Goal: Information Seeking & Learning: Find specific fact

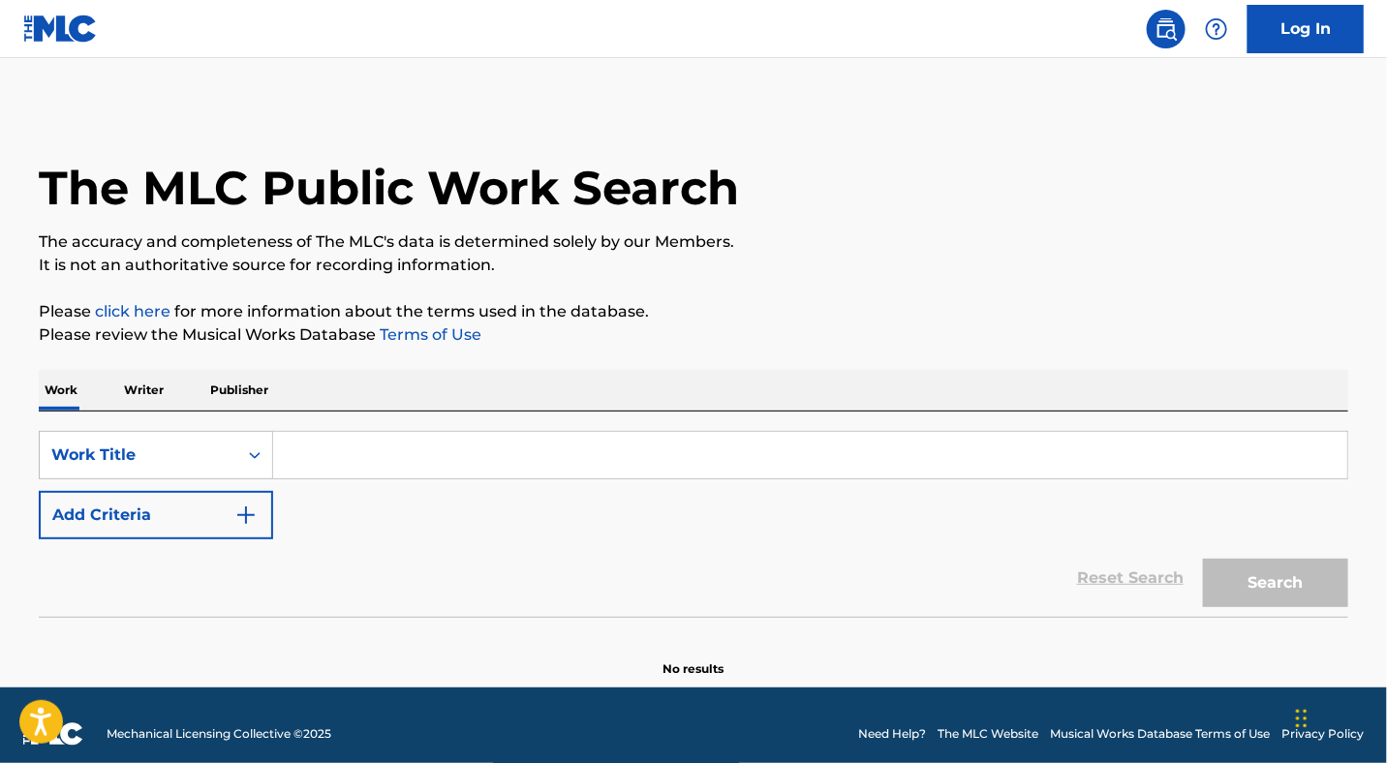
click at [585, 436] on input "Search Form" at bounding box center [810, 455] width 1074 height 46
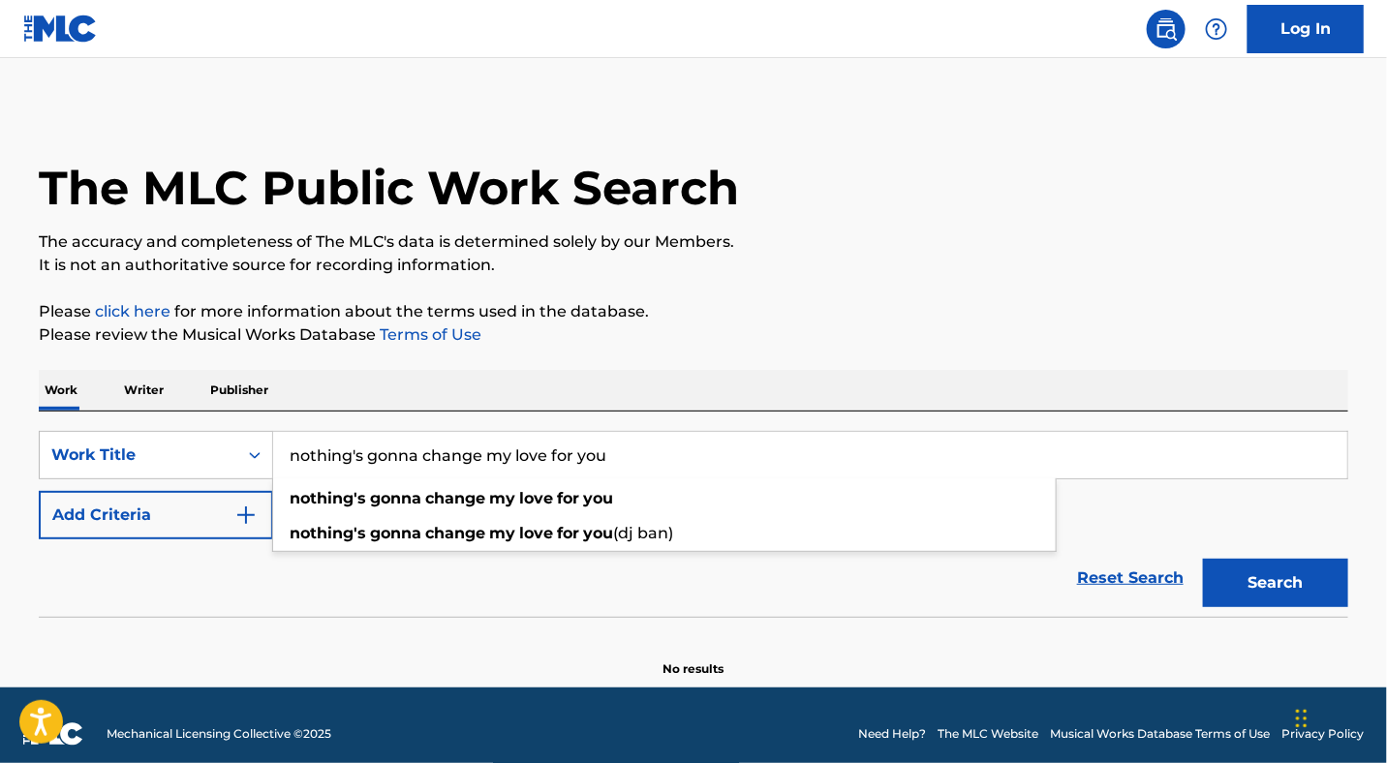
type input "nothing's gonna change my love for you"
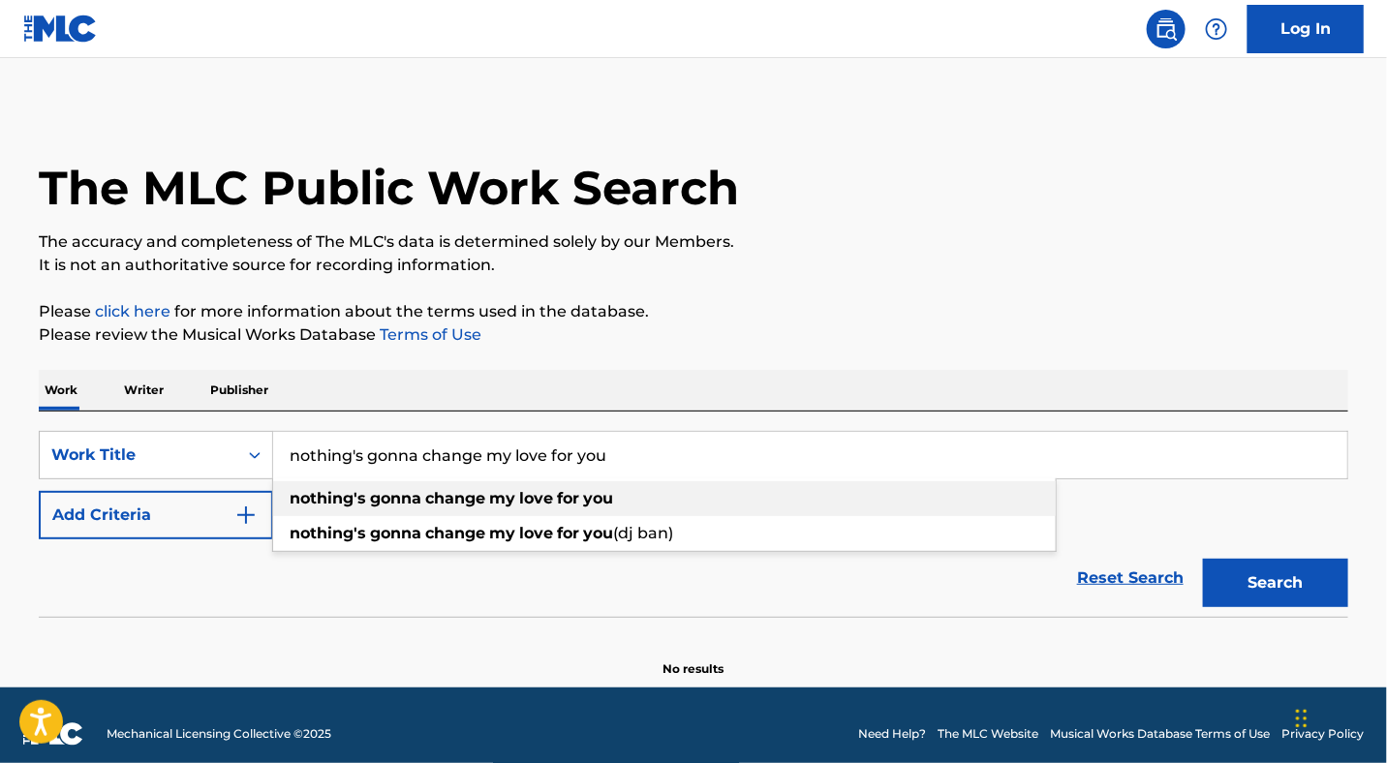
drag, startPoint x: 320, startPoint y: 506, endPoint x: 261, endPoint y: 513, distance: 58.5
click at [319, 506] on strong "nothing's" at bounding box center [328, 498] width 76 height 18
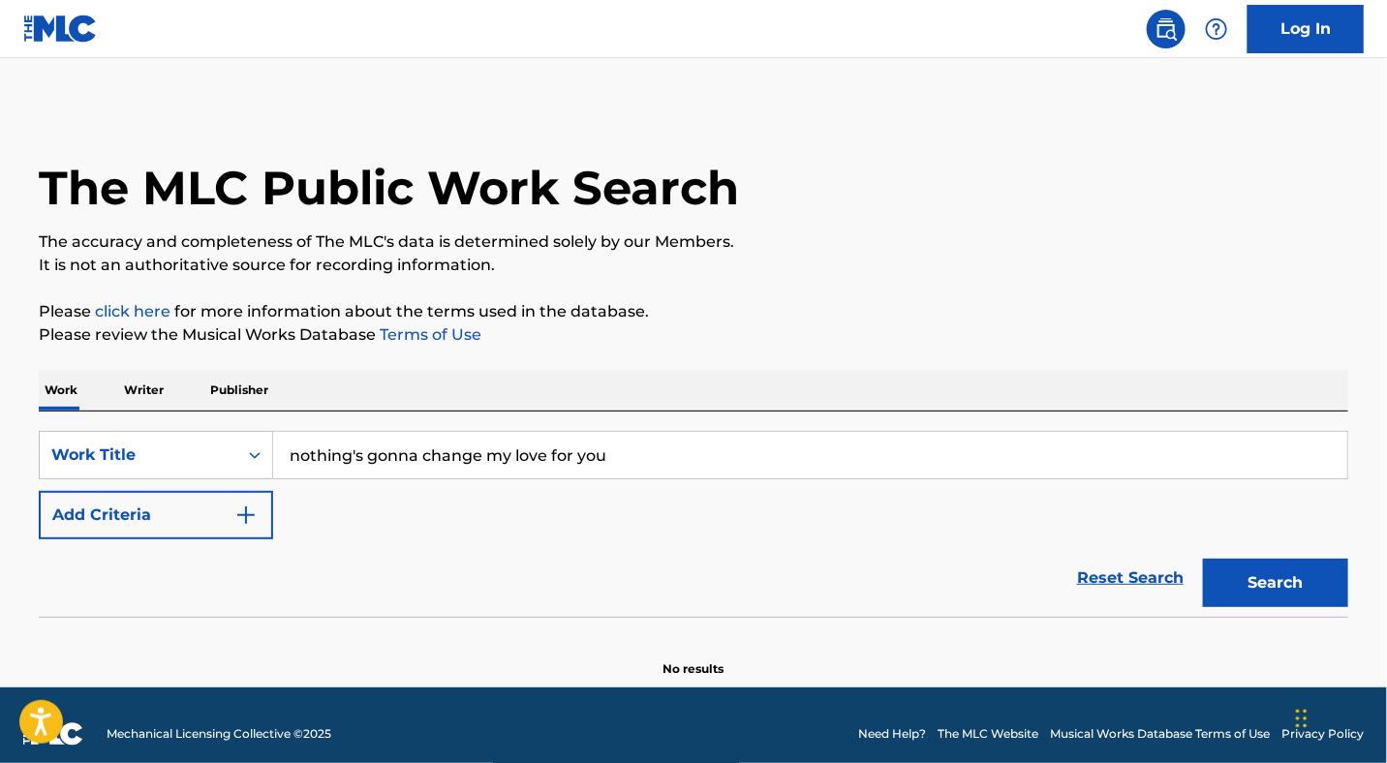
click at [240, 519] on img "Search Form" at bounding box center [245, 515] width 23 height 23
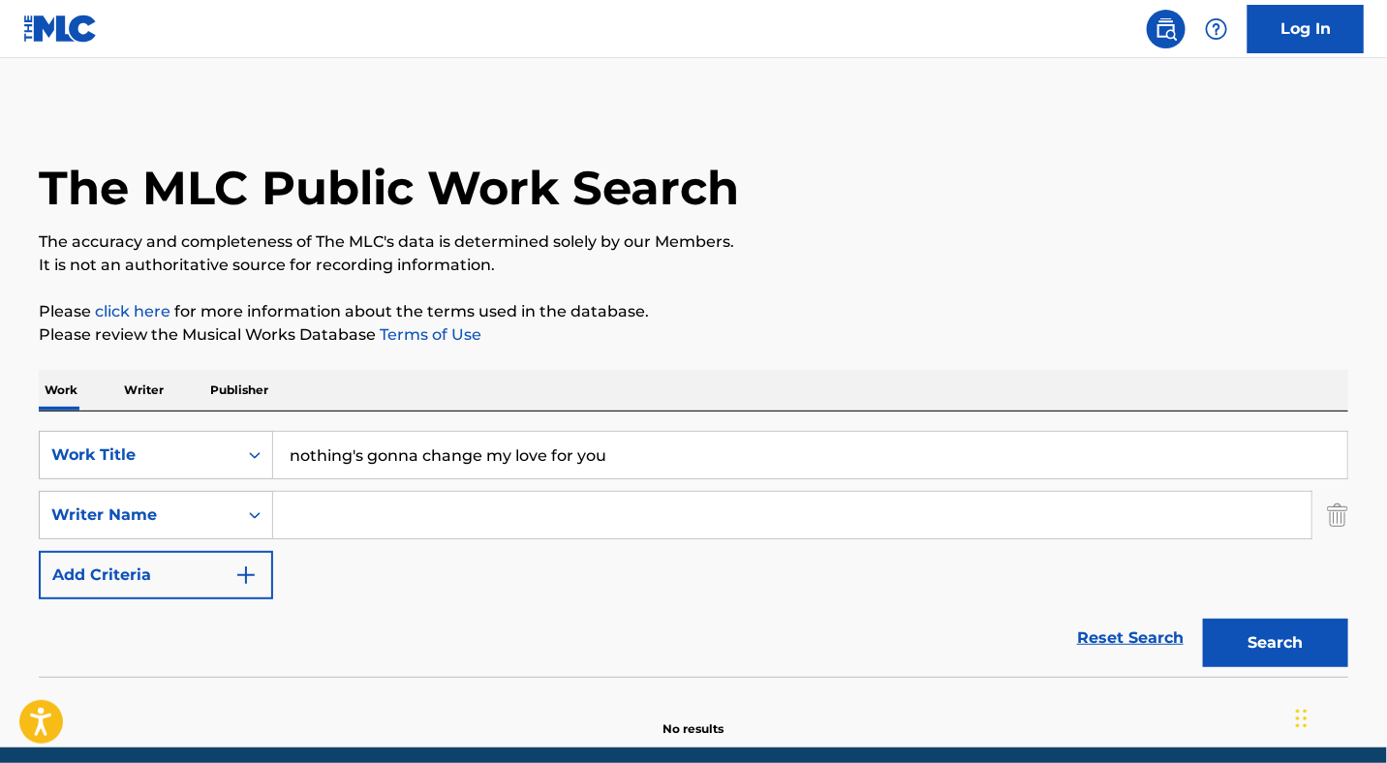
click at [326, 520] on input "Search Form" at bounding box center [792, 515] width 1038 height 46
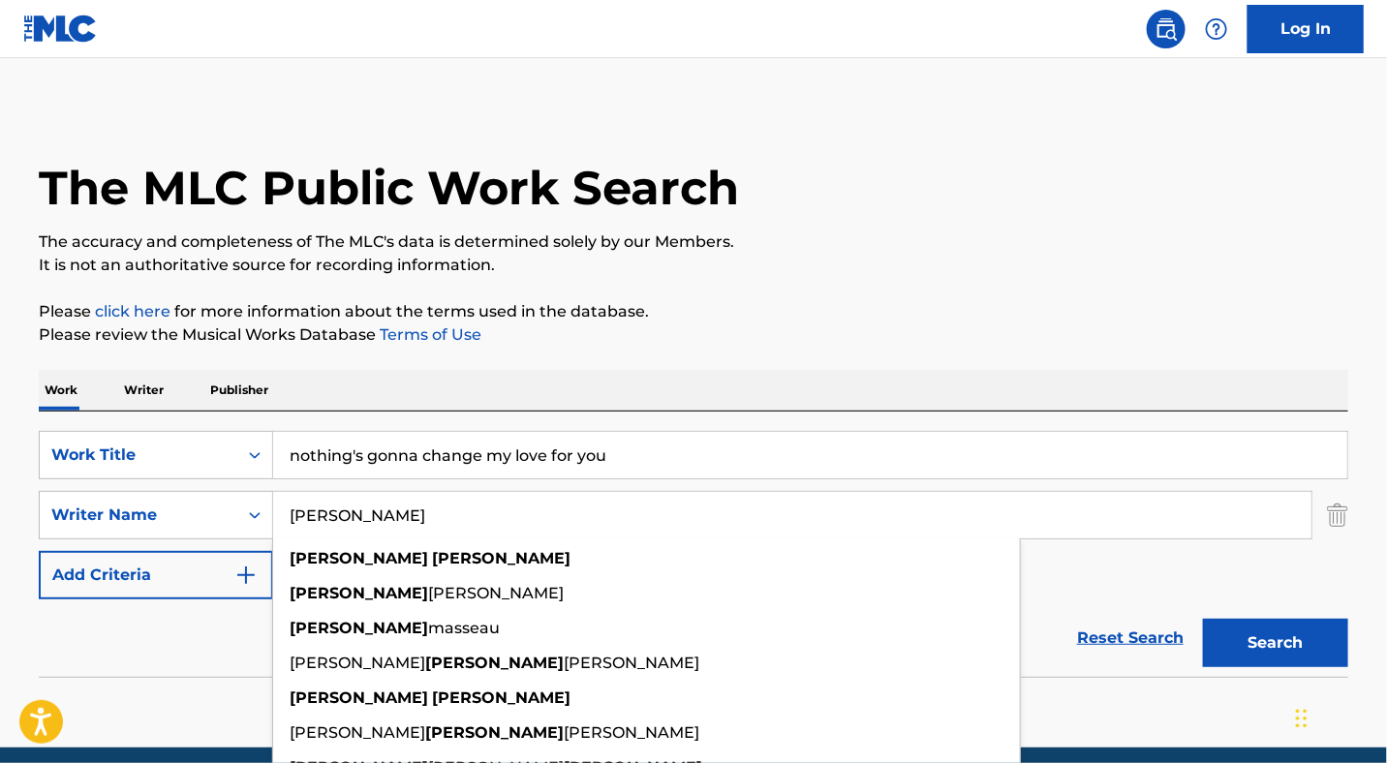
type input "[PERSON_NAME]"
click at [1203, 619] on button "Search" at bounding box center [1275, 643] width 145 height 48
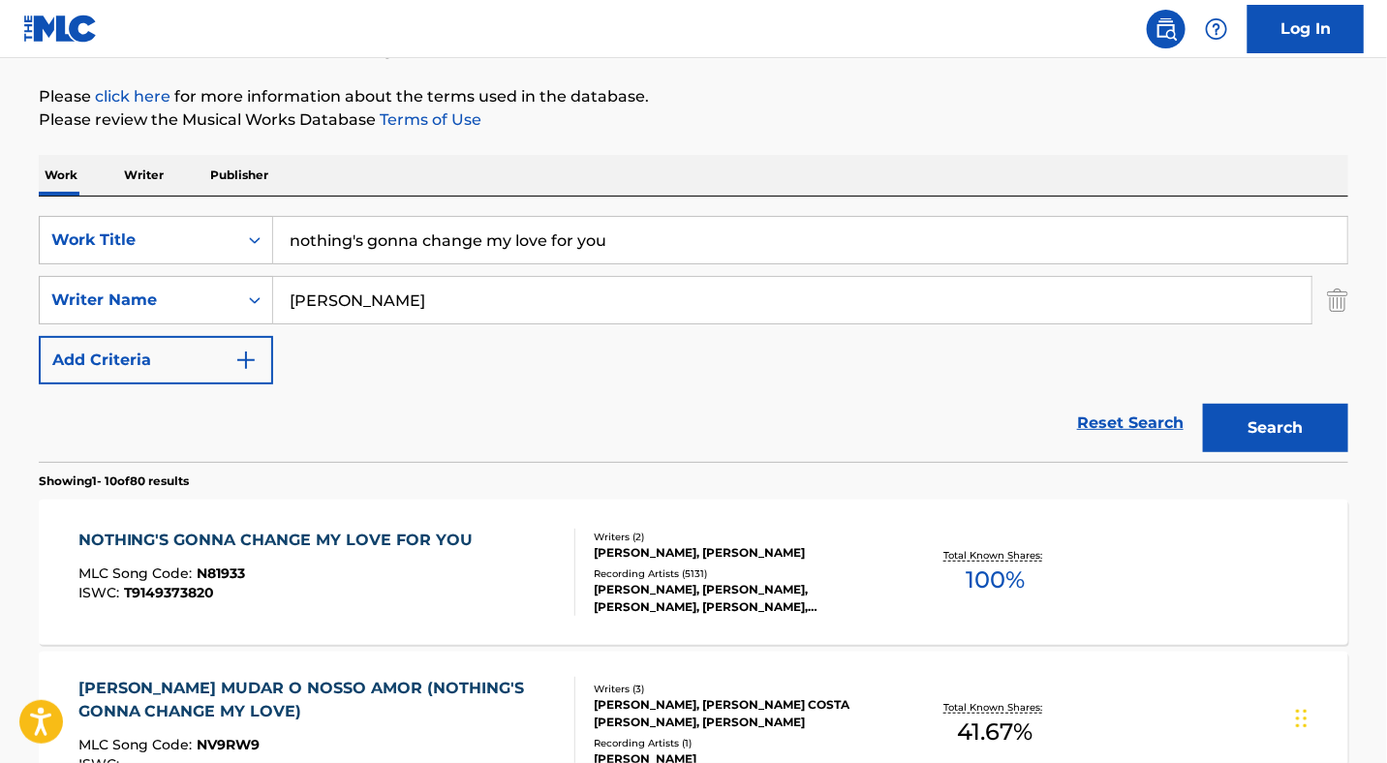
scroll to position [232, 0]
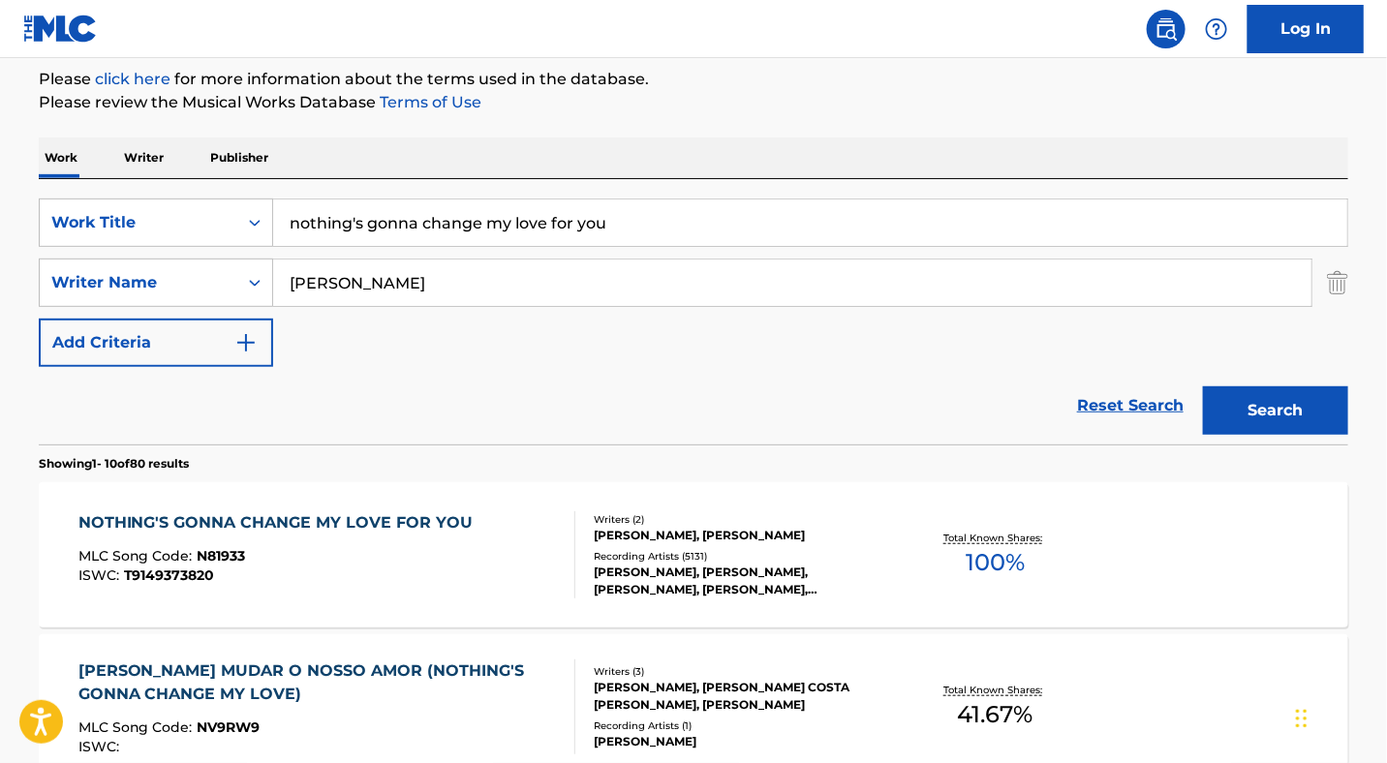
click at [254, 533] on div "NOTHING'S GONNA CHANGE MY LOVE FOR YOU" at bounding box center [280, 522] width 405 height 23
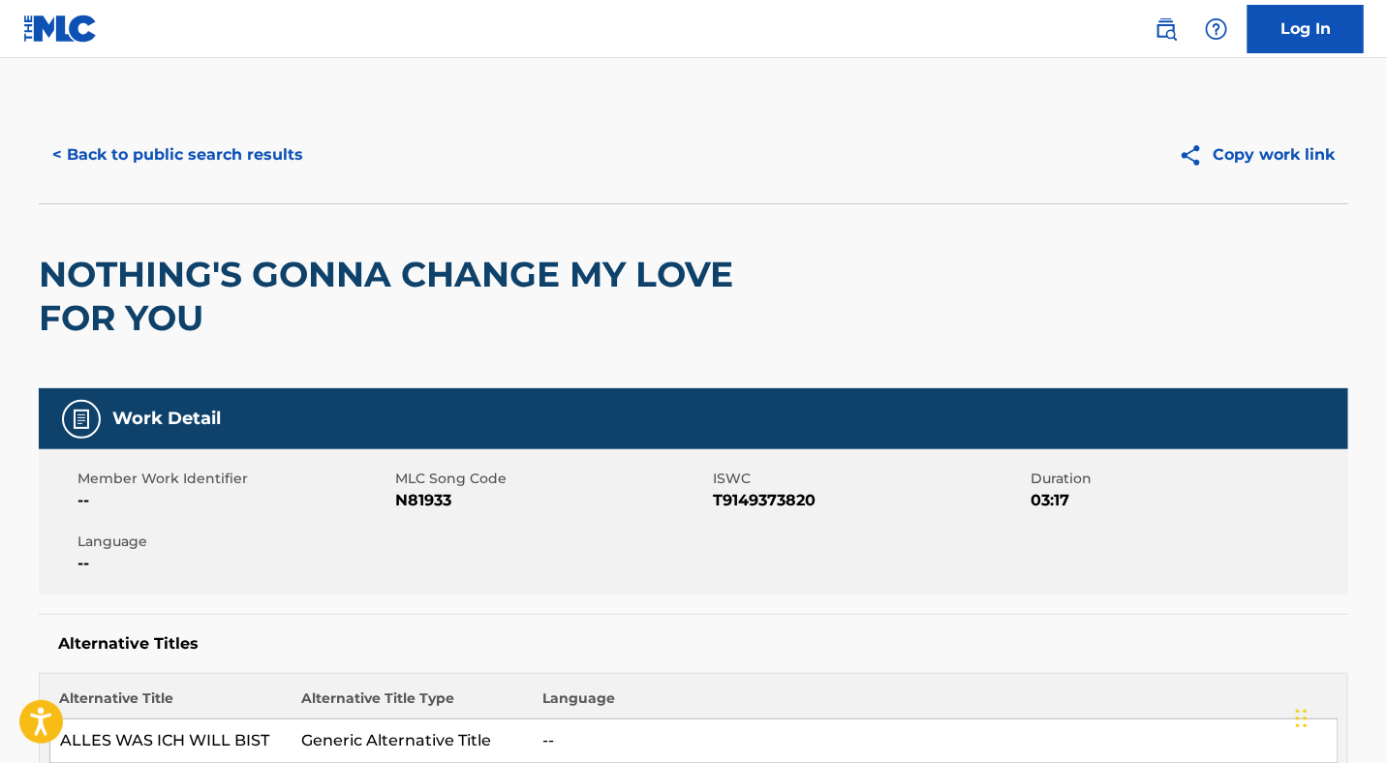
click at [184, 124] on div "< Back to public search results Copy work link" at bounding box center [693, 155] width 1309 height 97
drag, startPoint x: 197, startPoint y: 158, endPoint x: 212, endPoint y: 163, distance: 16.2
click at [203, 160] on button "< Back to public search results" at bounding box center [178, 155] width 278 height 48
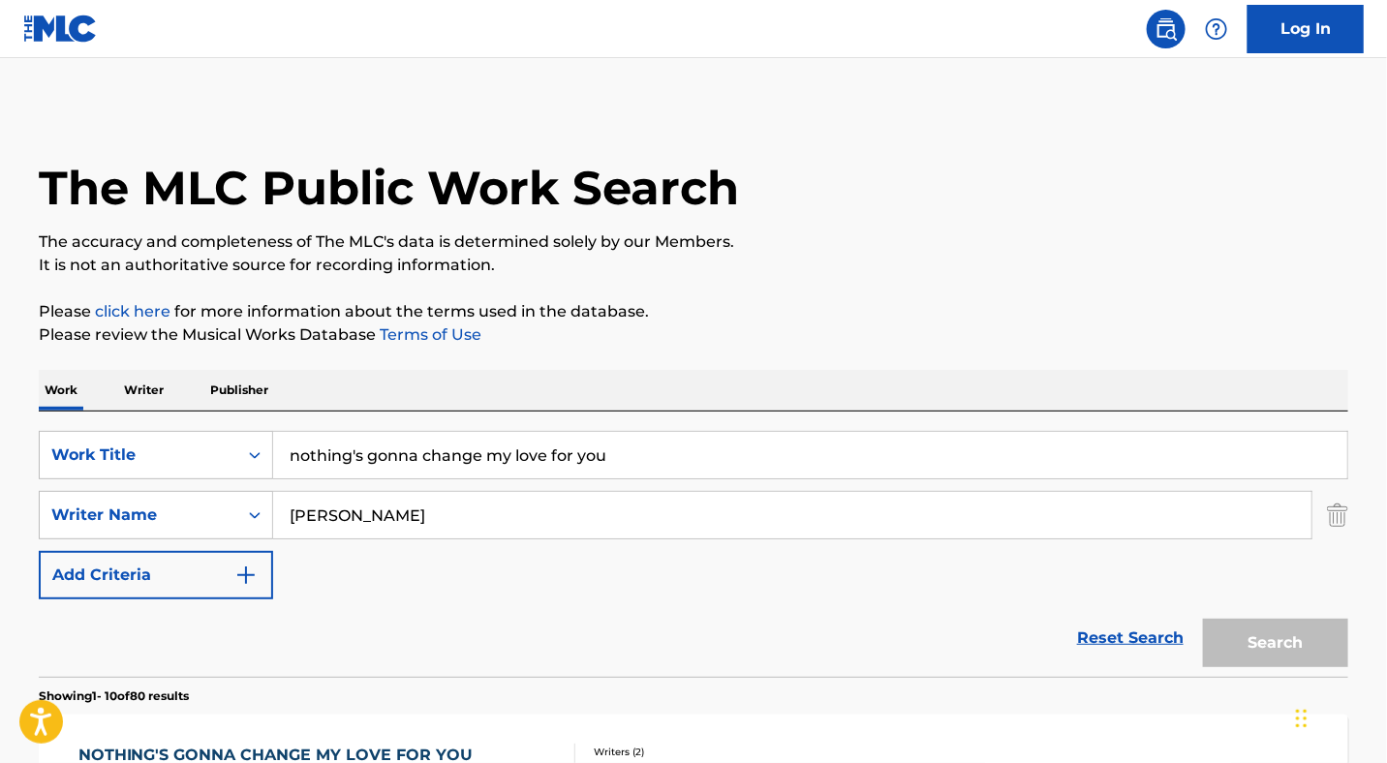
scroll to position [230, 0]
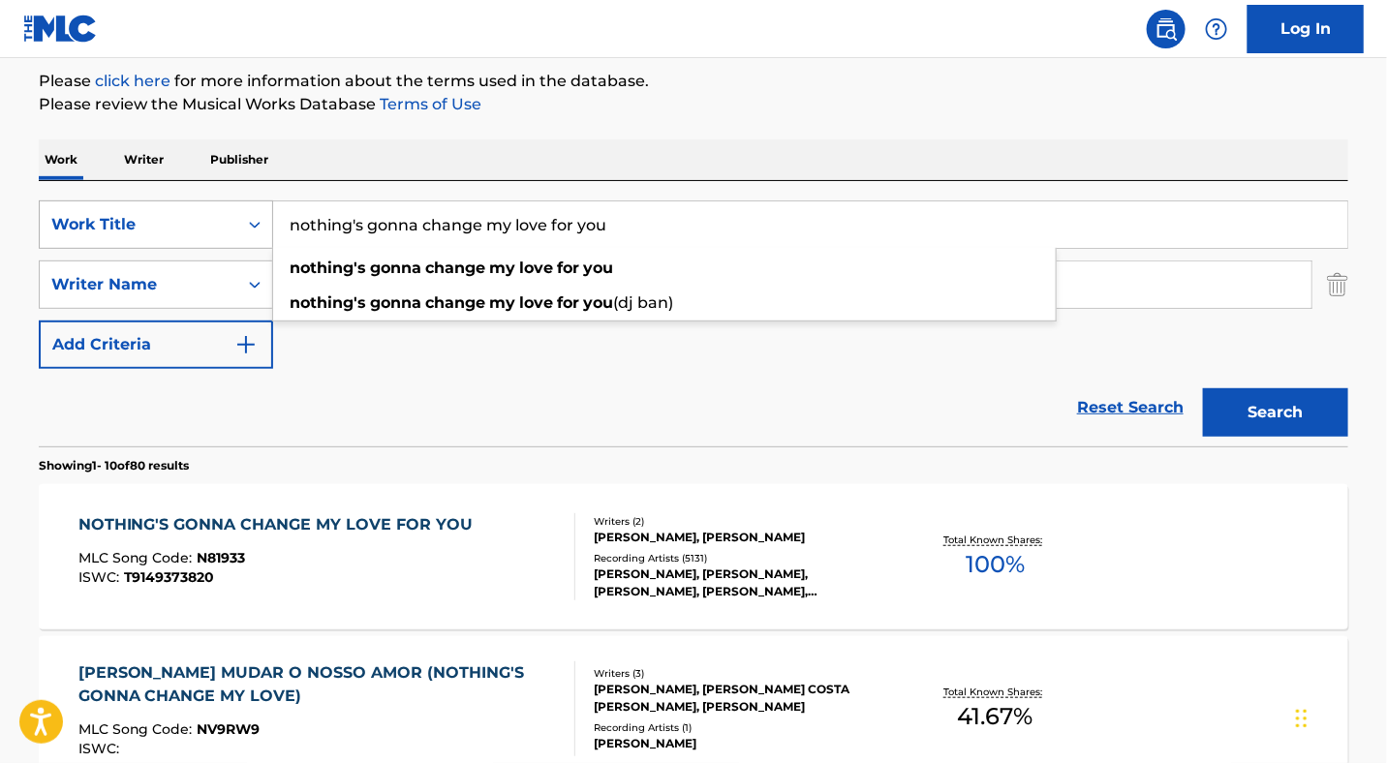
drag, startPoint x: 599, startPoint y: 227, endPoint x: 131, endPoint y: 206, distance: 469.1
click at [131, 206] on div "SearchWithCriteria3563889d-b28e-49d6-b348-ca92cde5be2e Work Title nothing's gon…" at bounding box center [693, 224] width 1309 height 48
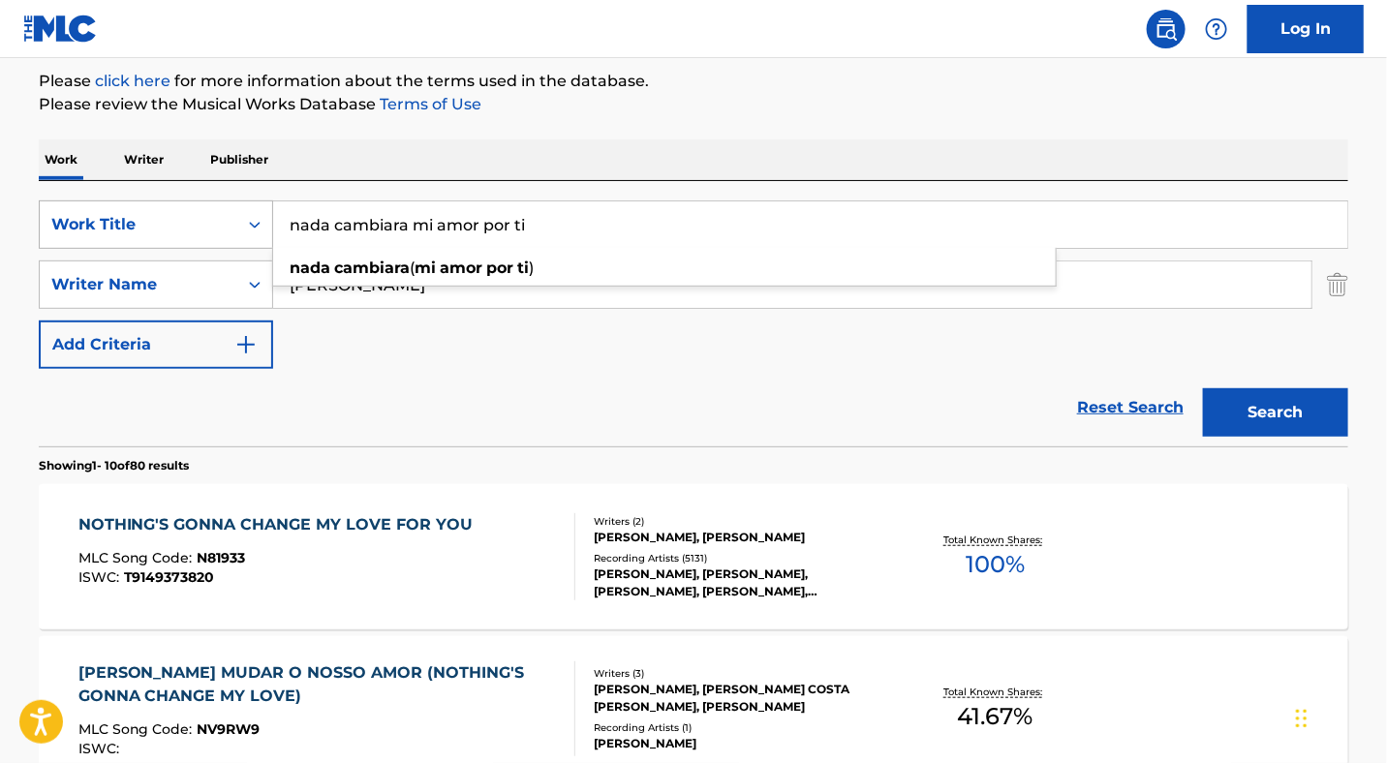
type input "nada cambiara mi amor por ti"
click at [1203, 388] on button "Search" at bounding box center [1275, 412] width 145 height 48
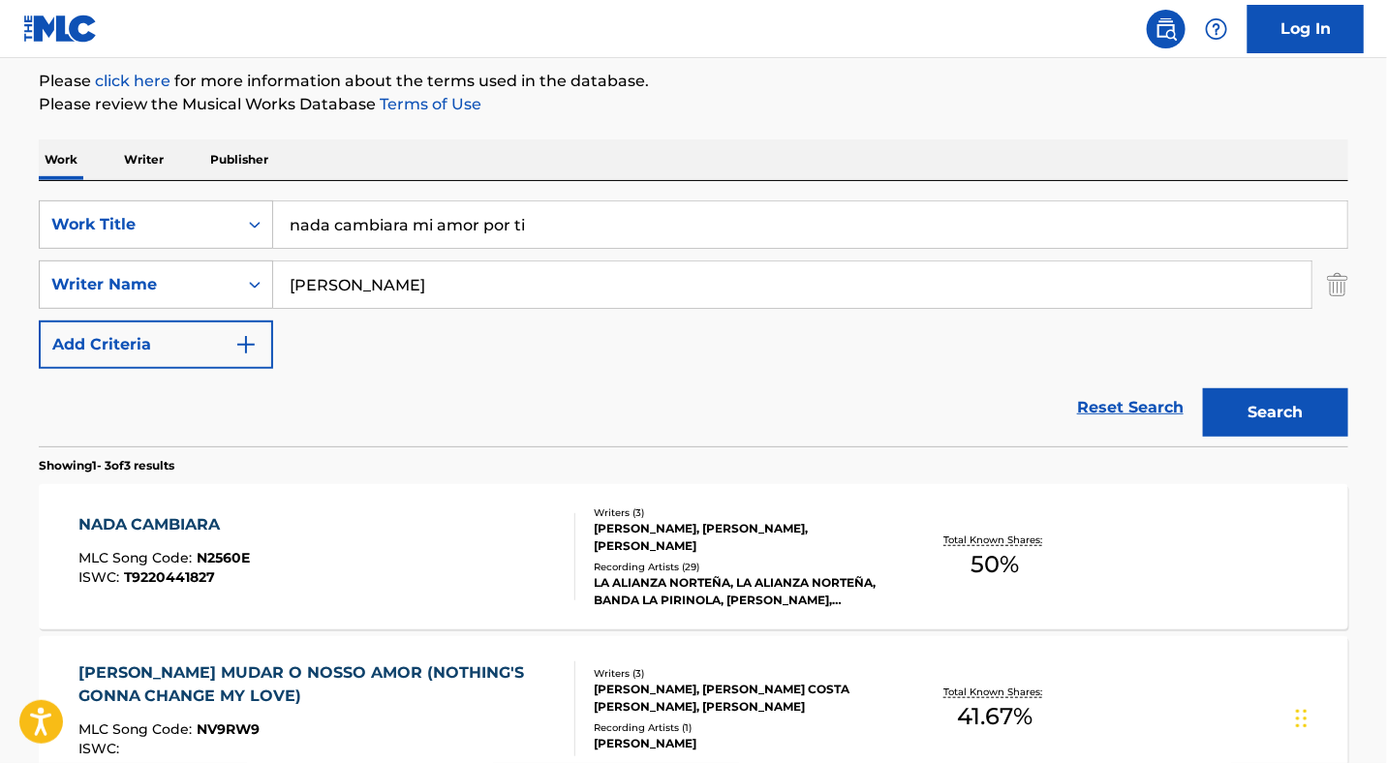
click at [639, 577] on div "LA ALIANZA NORTEÑA, LA ALIANZA NORTEÑA, BANDA LA PIRINOLA, [PERSON_NAME], [PERS…" at bounding box center [740, 591] width 292 height 35
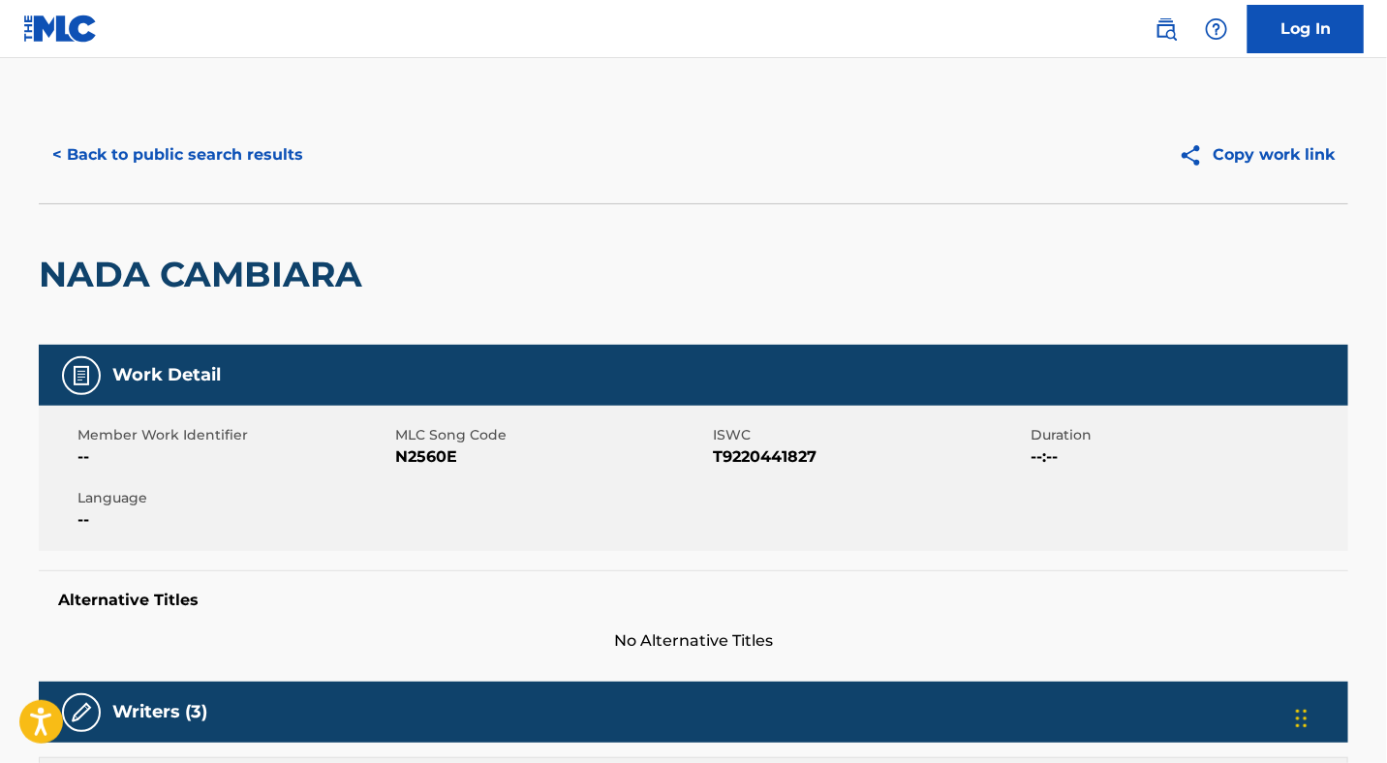
click at [214, 165] on button "< Back to public search results" at bounding box center [178, 155] width 278 height 48
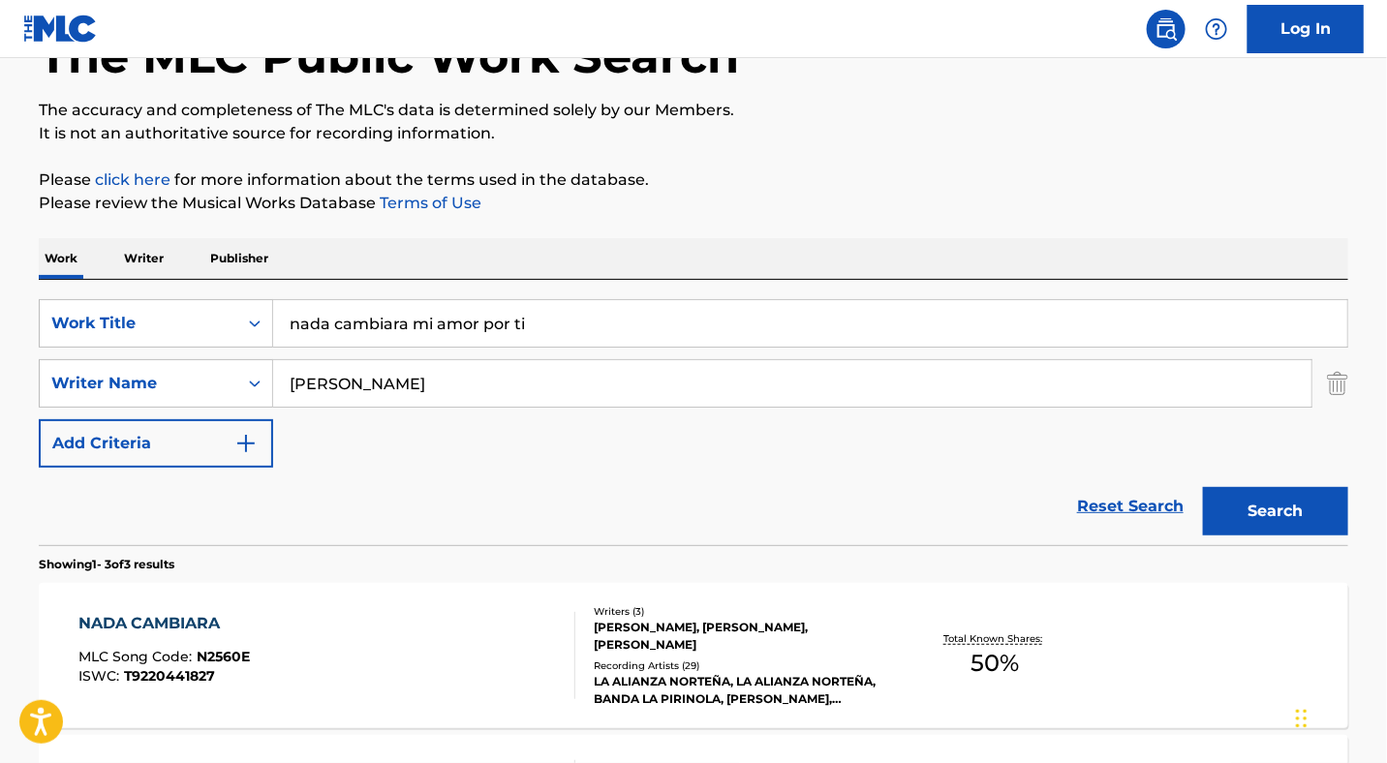
scroll to position [296, 0]
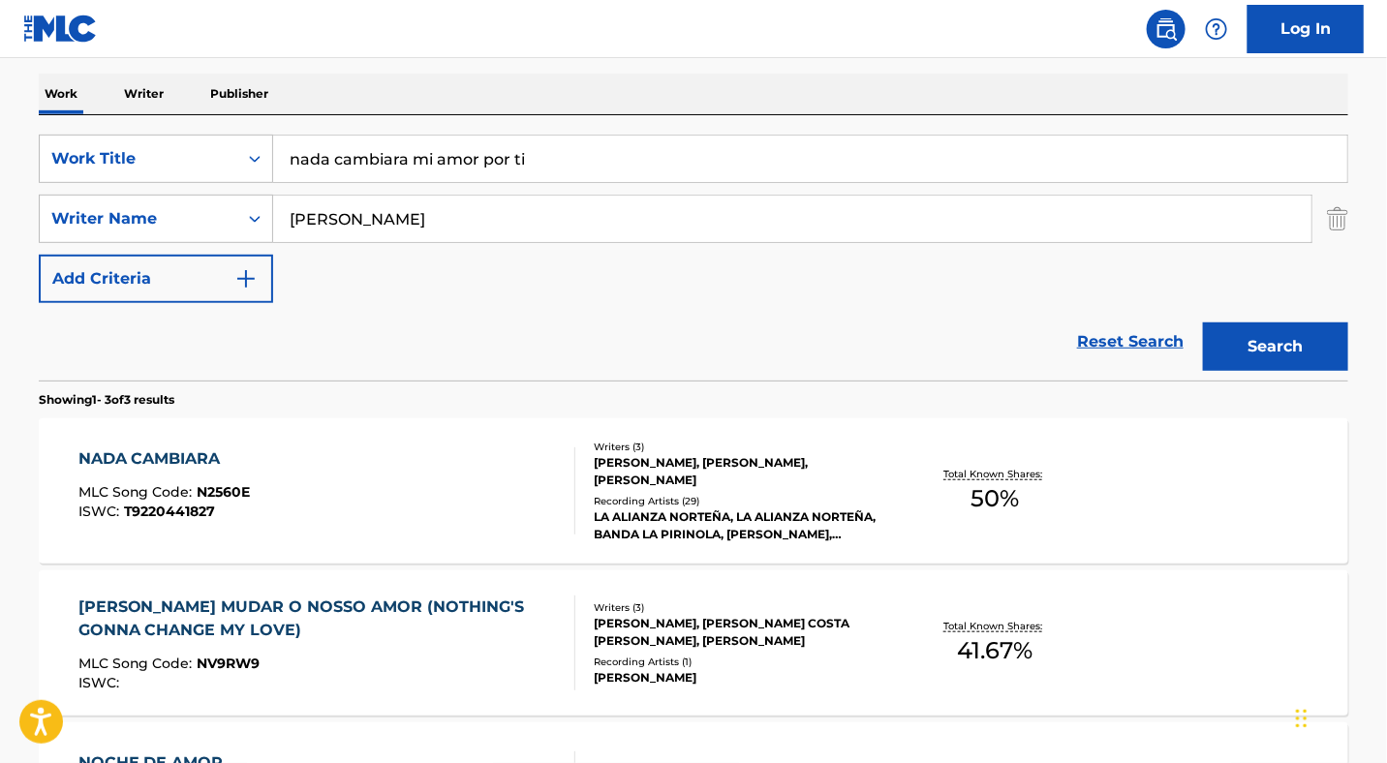
click at [712, 487] on div "[PERSON_NAME], [PERSON_NAME], [PERSON_NAME]" at bounding box center [740, 471] width 292 height 35
